Goal: Navigation & Orientation: Find specific page/section

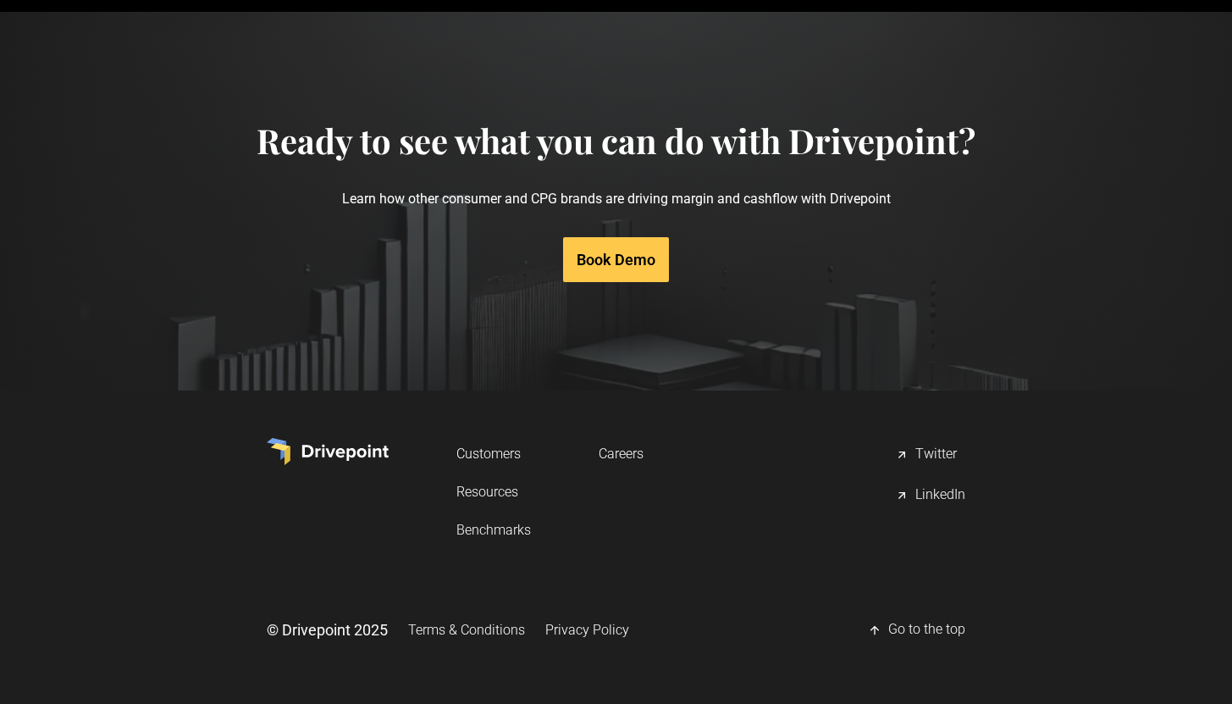
scroll to position [8655, 0]
click at [462, 625] on link "Terms & Conditions" at bounding box center [466, 629] width 117 height 31
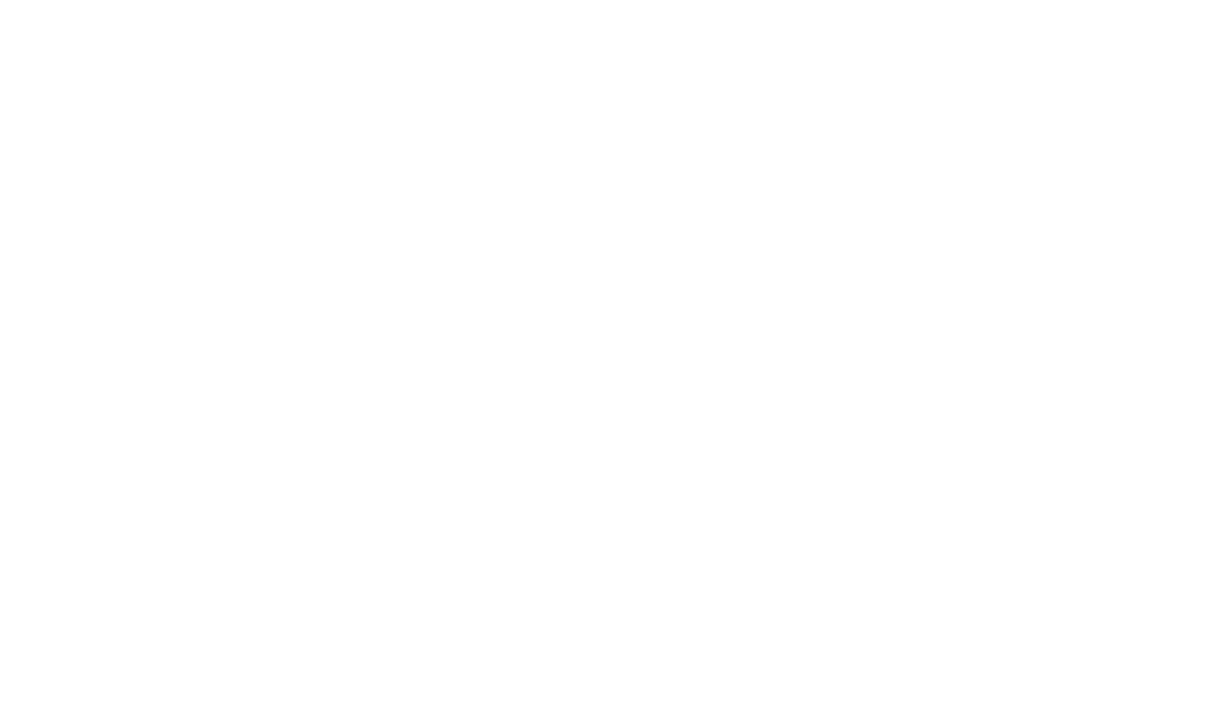
scroll to position [2343, 0]
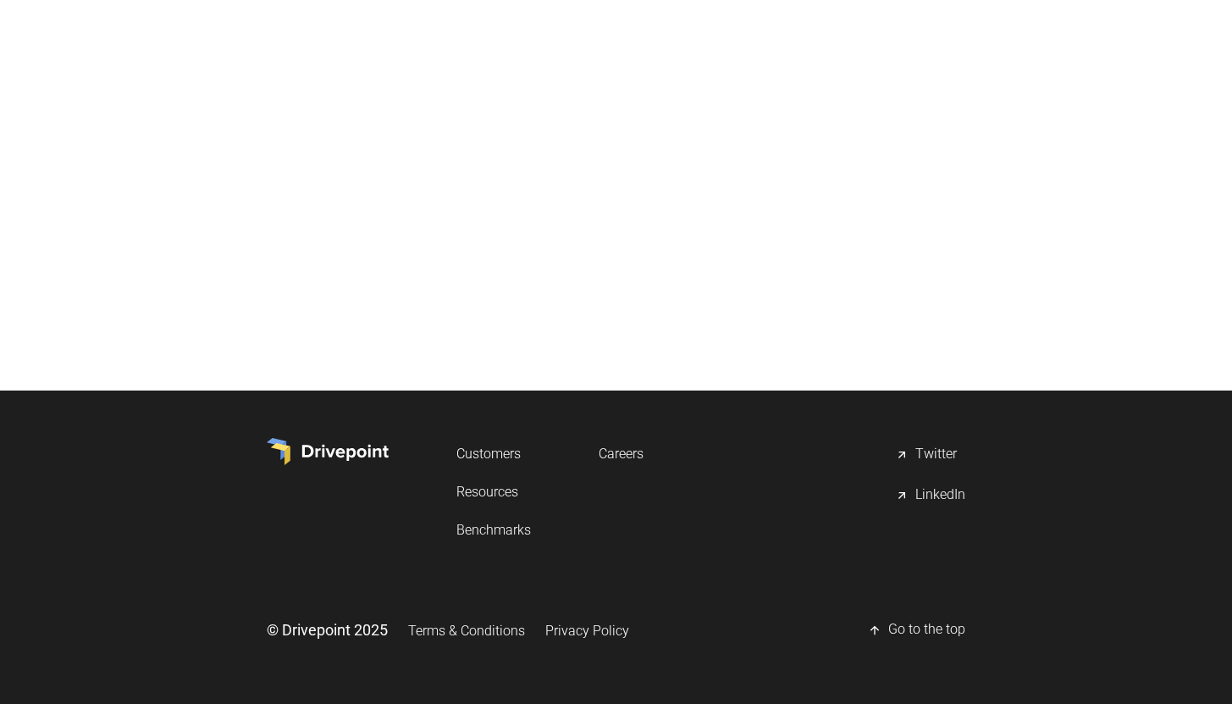
click at [582, 626] on link "Privacy Policy" at bounding box center [587, 630] width 84 height 31
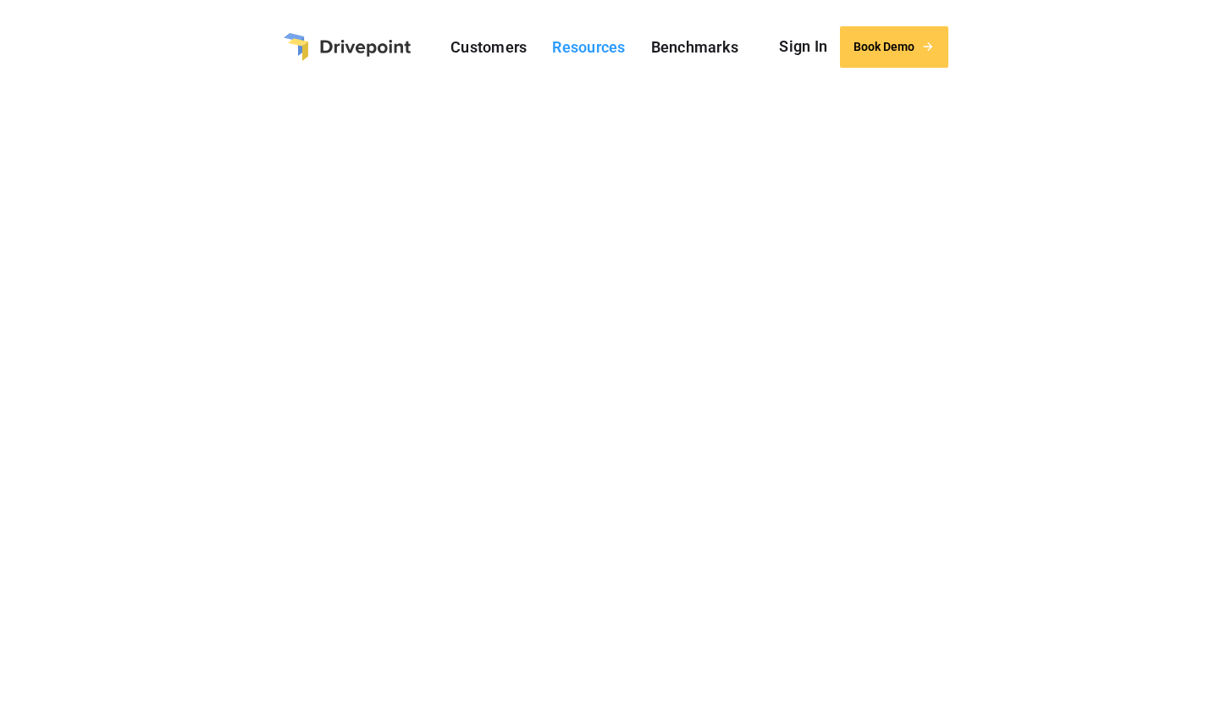
click at [595, 42] on link "Resources" at bounding box center [589, 47] width 90 height 26
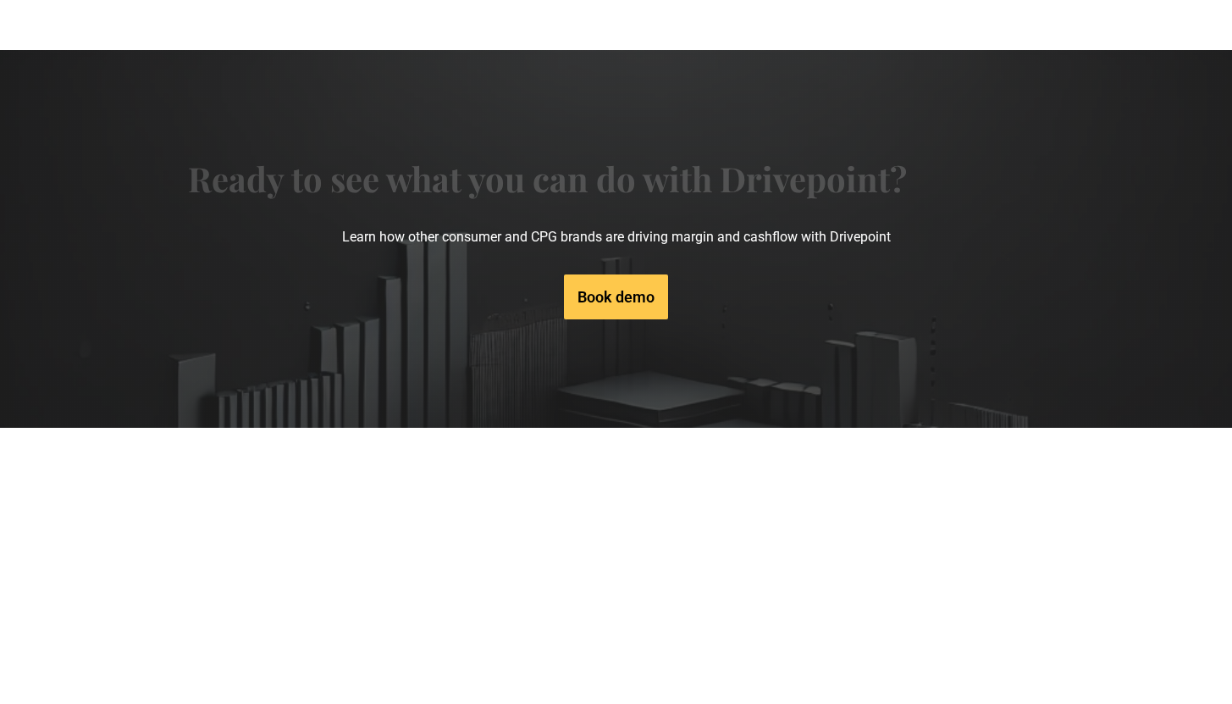
scroll to position [1434, 0]
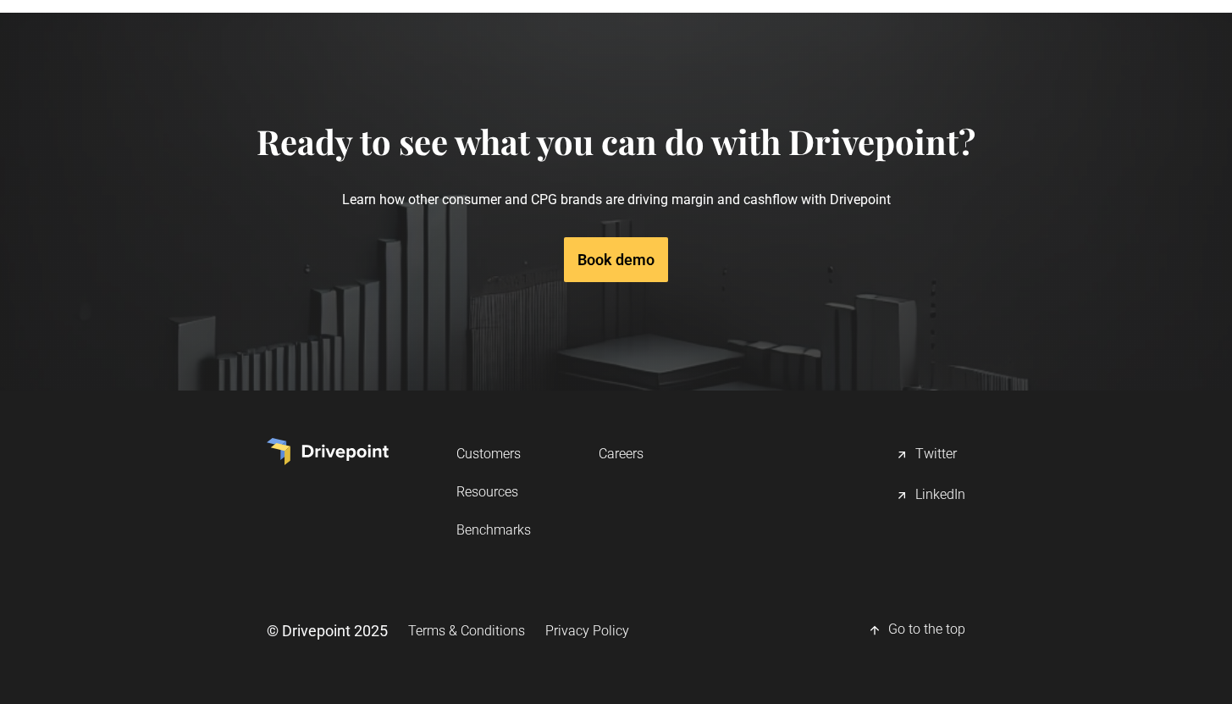
click at [934, 491] on div "LinkedIn" at bounding box center [941, 495] width 50 height 20
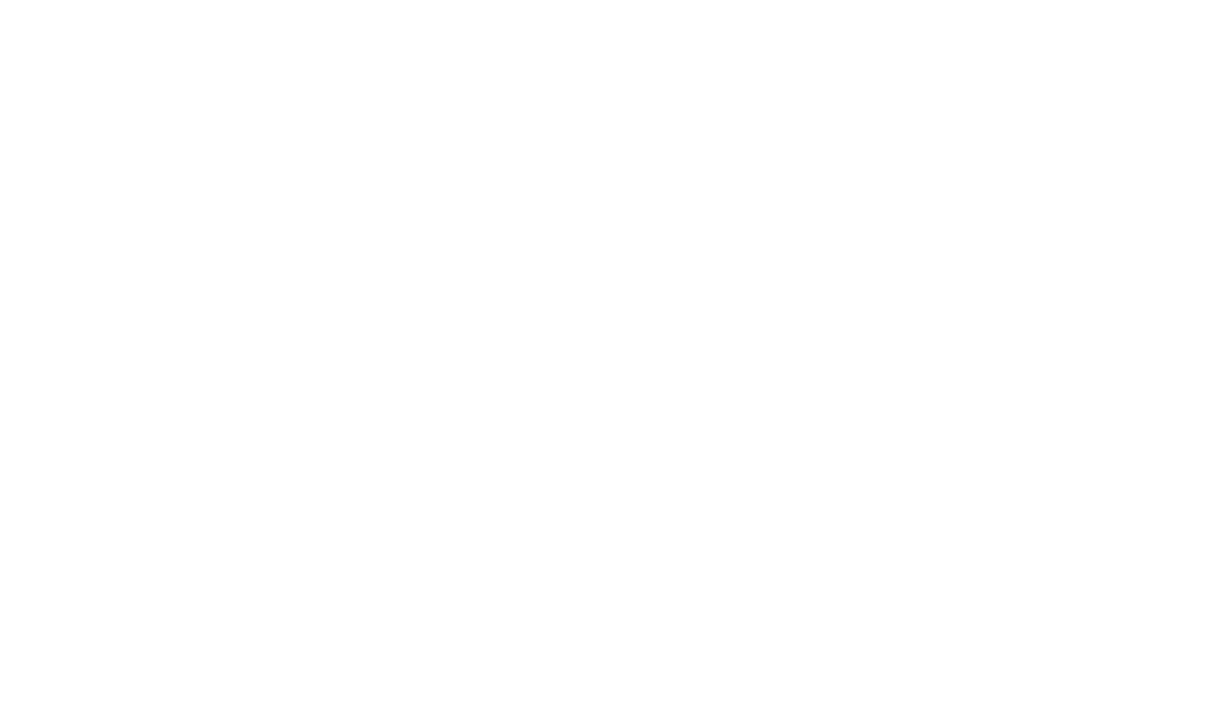
scroll to position [9270, 0]
